Goal: Register for event/course

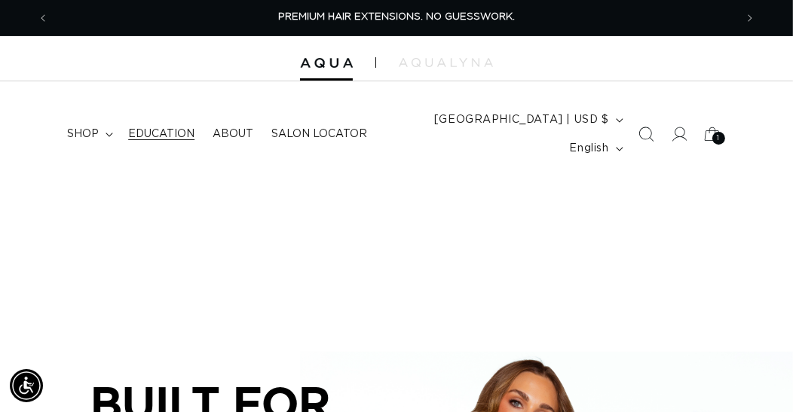
click at [179, 133] on span "Education" at bounding box center [161, 134] width 66 height 14
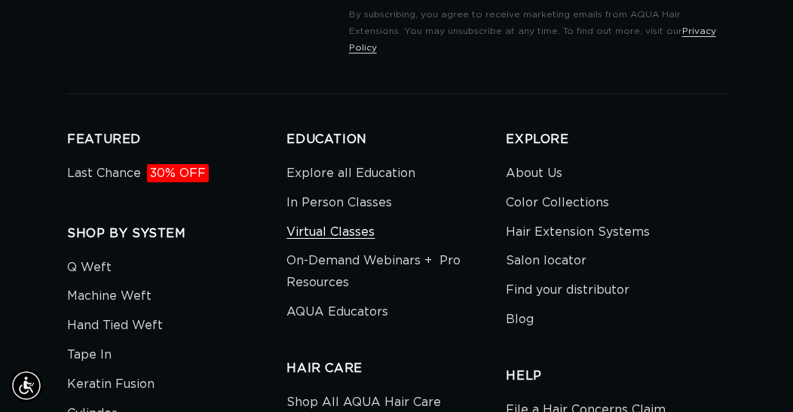
scroll to position [0, 1372]
click at [343, 239] on link "Virtual Classes" at bounding box center [330, 232] width 88 height 29
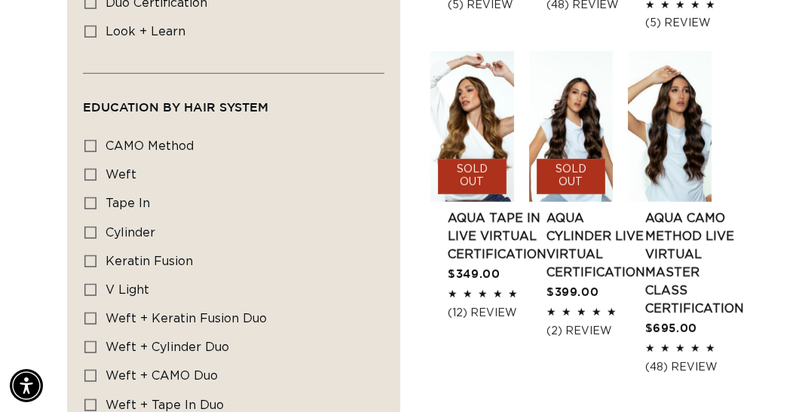
scroll to position [0, 686]
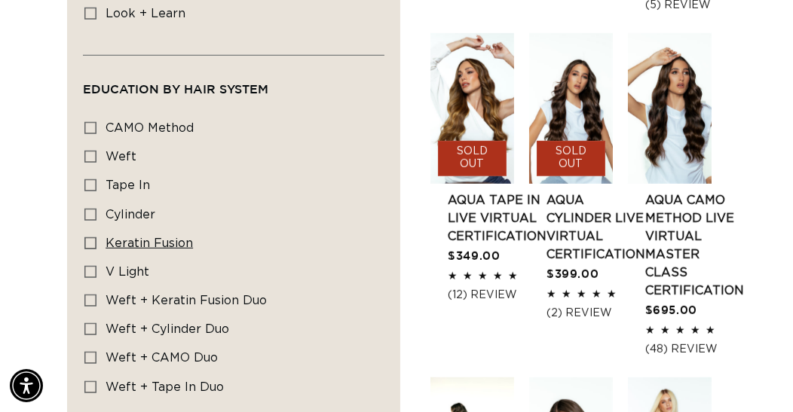
click at [95, 239] on icon at bounding box center [90, 243] width 12 height 12
click at [95, 239] on input "Keratin Fusion Keratin Fusion (1 product)" at bounding box center [90, 243] width 12 height 12
checkbox input "true"
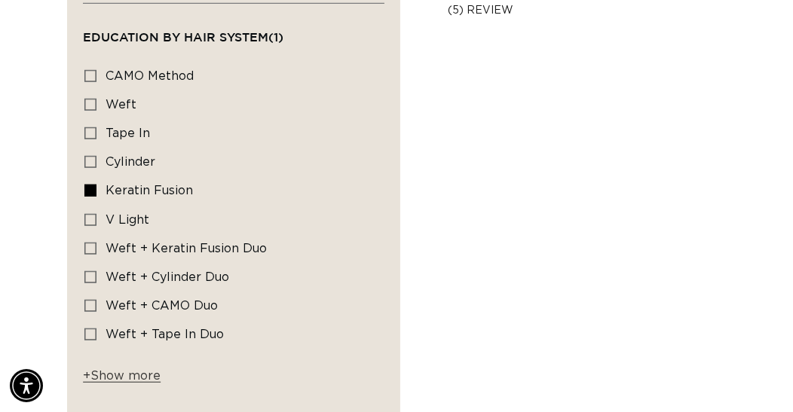
scroll to position [581, 0]
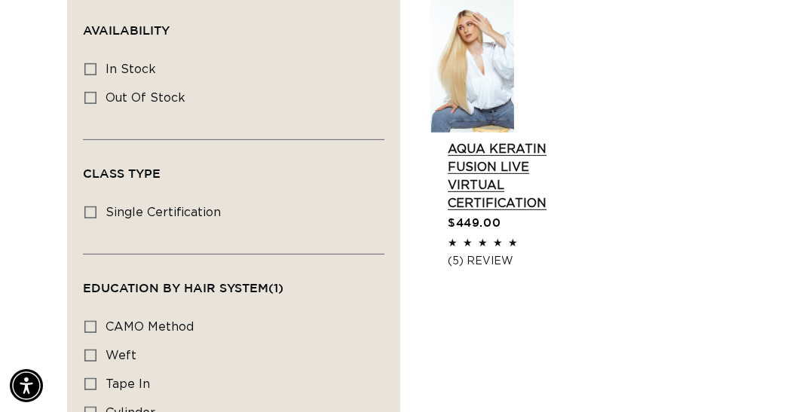
click at [488, 194] on link "AQUA Keratin Fusion LIVE VIRTUAL Certification" at bounding box center [497, 176] width 99 height 72
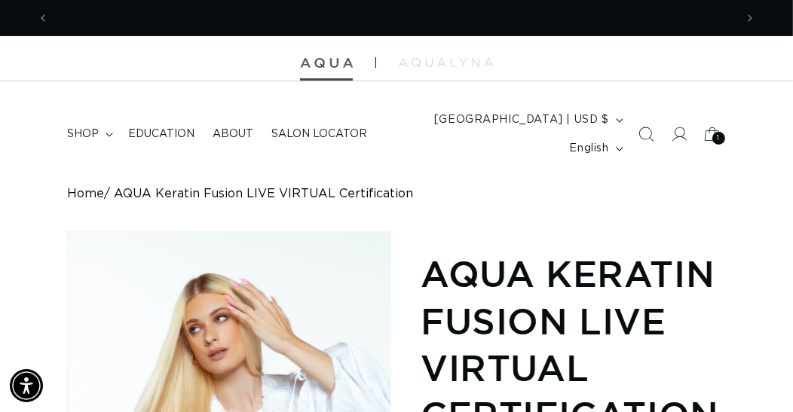
scroll to position [0, 686]
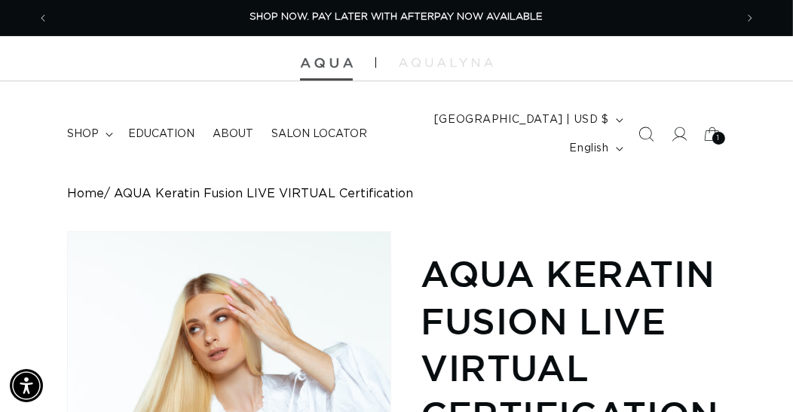
click at [329, 61] on img at bounding box center [326, 63] width 53 height 11
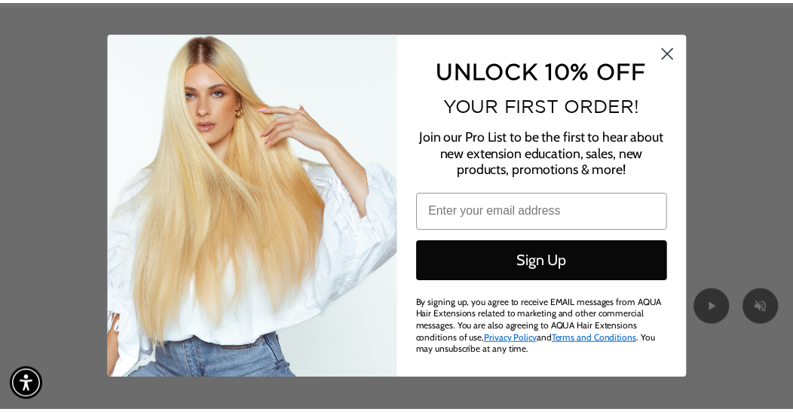
scroll to position [0, 1398]
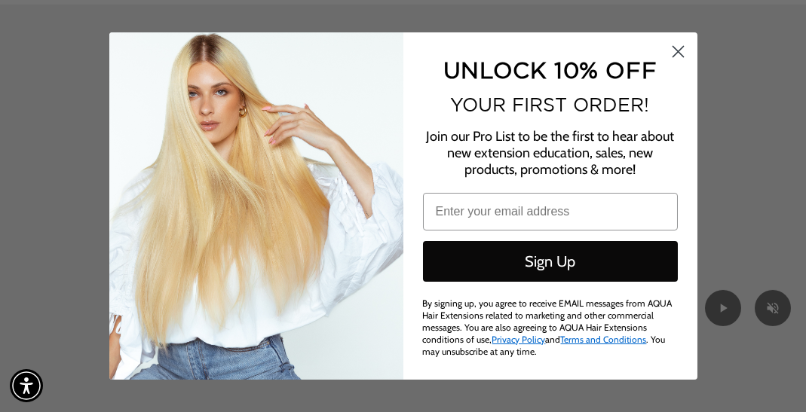
click at [680, 53] on circle "Close dialog" at bounding box center [677, 51] width 25 height 25
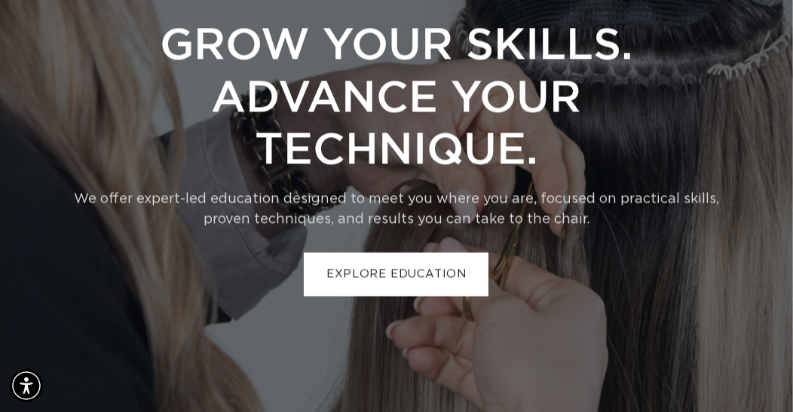
scroll to position [2596, 0]
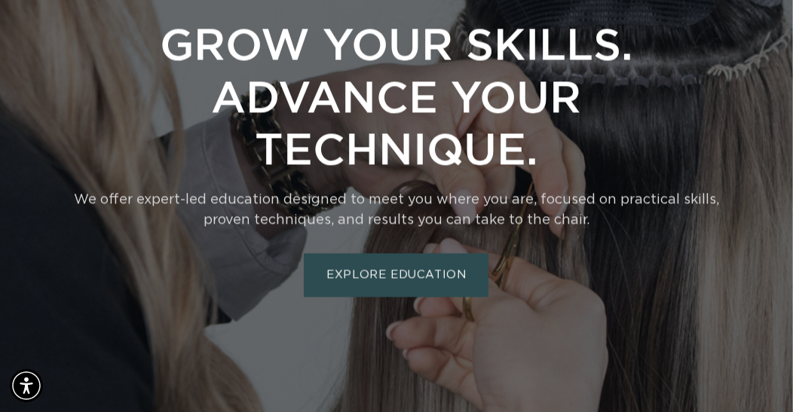
click at [426, 274] on link "EXPLORE EDUCATION" at bounding box center [396, 275] width 185 height 44
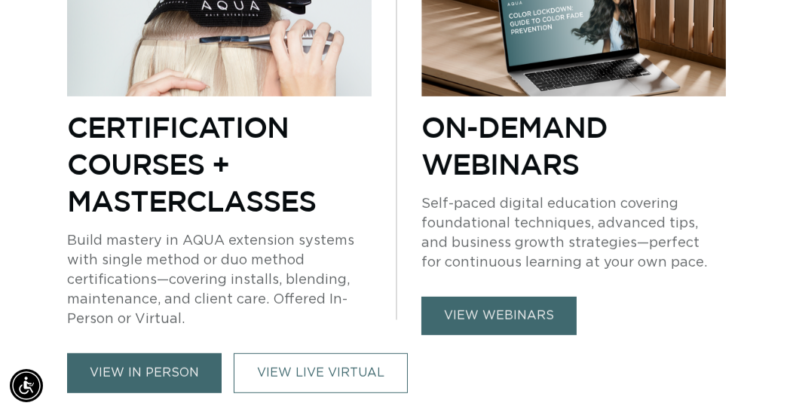
scroll to position [0, 686]
click at [507, 299] on link "view webinars" at bounding box center [498, 316] width 155 height 38
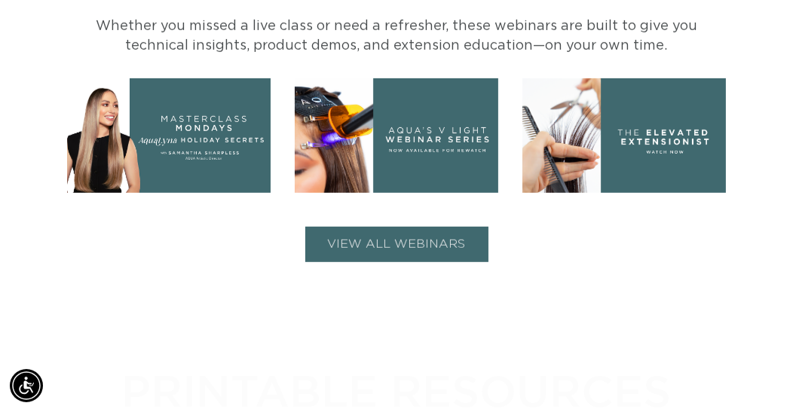
scroll to position [669, 0]
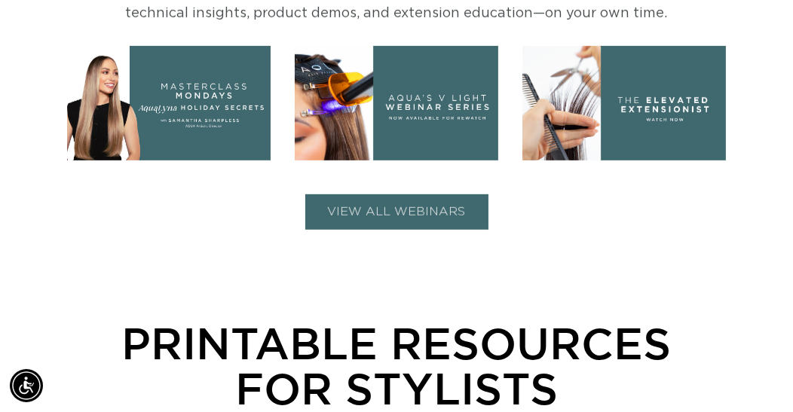
click at [455, 214] on button "VIEW ALL WEBINARS" at bounding box center [396, 211] width 183 height 35
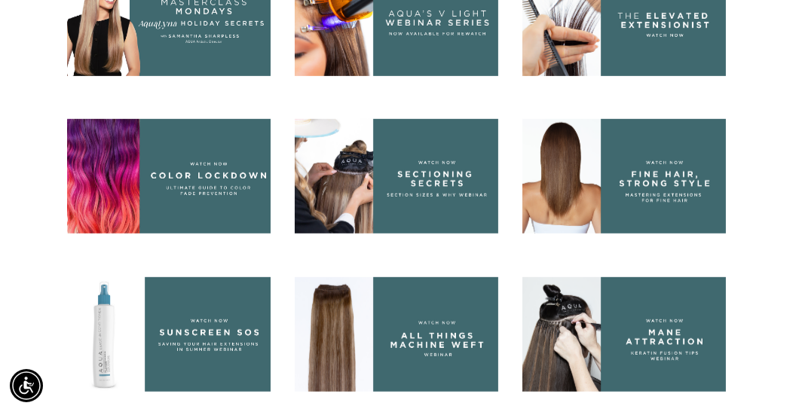
scroll to position [0, 0]
click at [583, 324] on img at bounding box center [624, 334] width 204 height 115
